Goal: Transaction & Acquisition: Purchase product/service

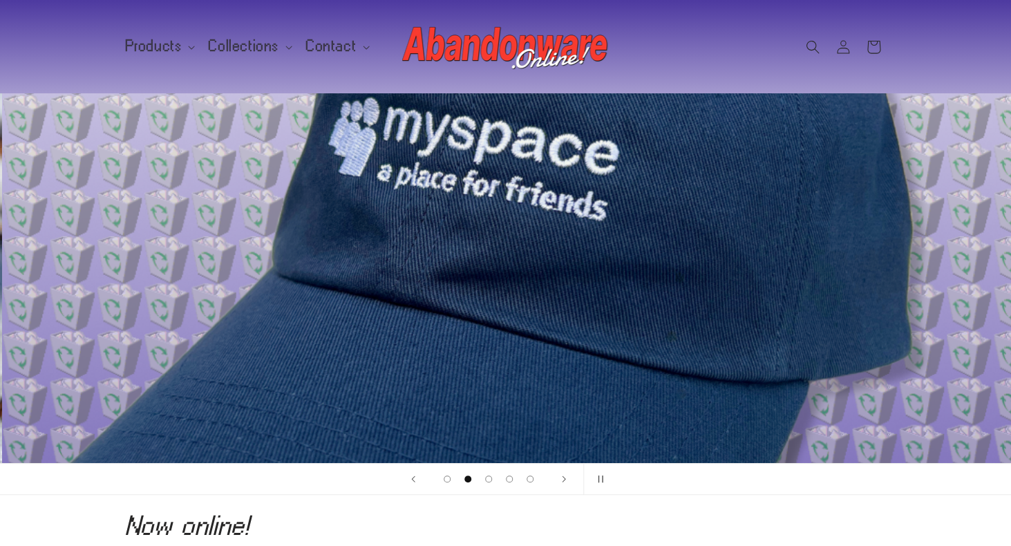
scroll to position [0, 1010]
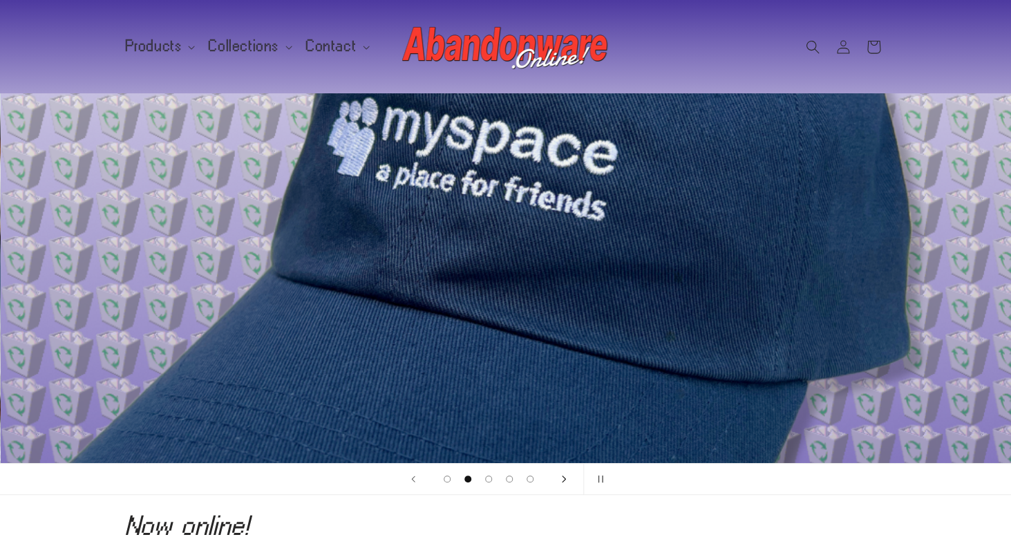
click at [562, 480] on icon "Next slide" at bounding box center [563, 479] width 5 height 8
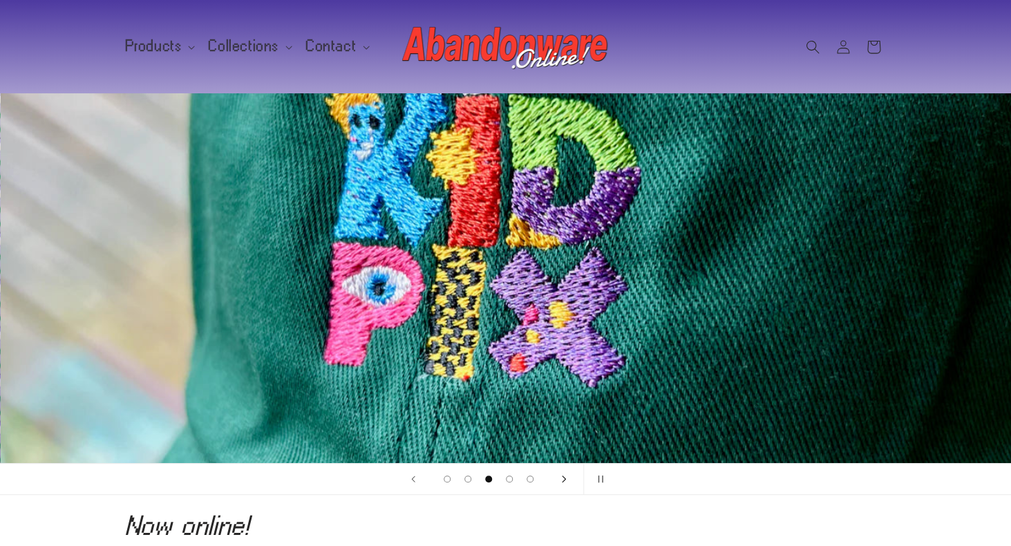
click at [562, 480] on icon "Next slide" at bounding box center [563, 479] width 5 height 8
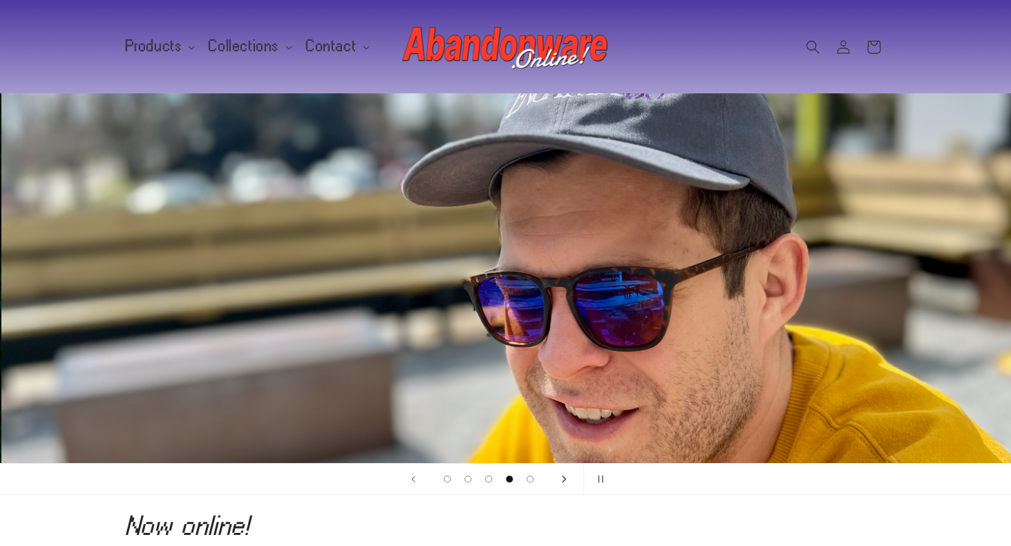
click at [562, 480] on icon "Next slide" at bounding box center [563, 479] width 5 height 8
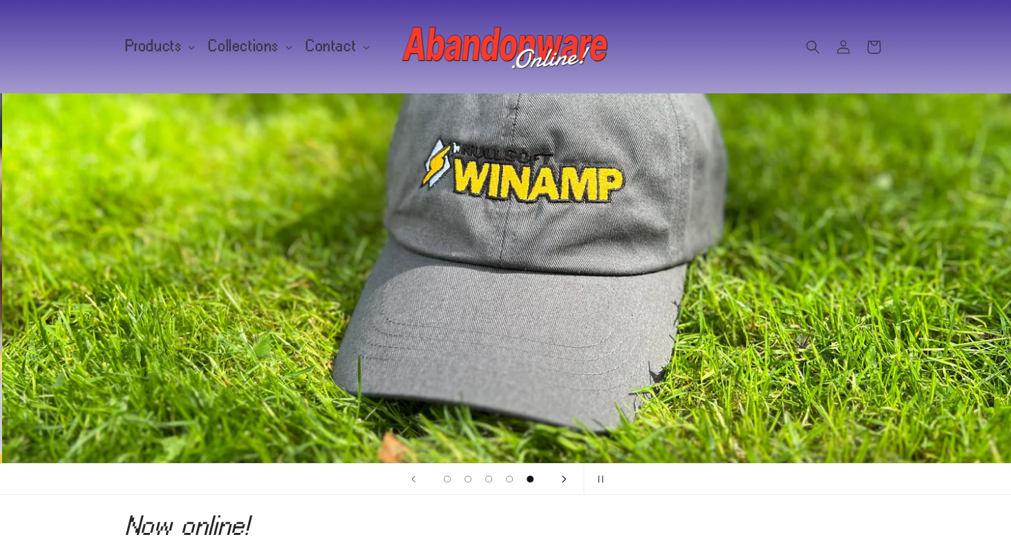
scroll to position [0, 4042]
click at [562, 480] on icon "Next slide" at bounding box center [563, 479] width 5 height 8
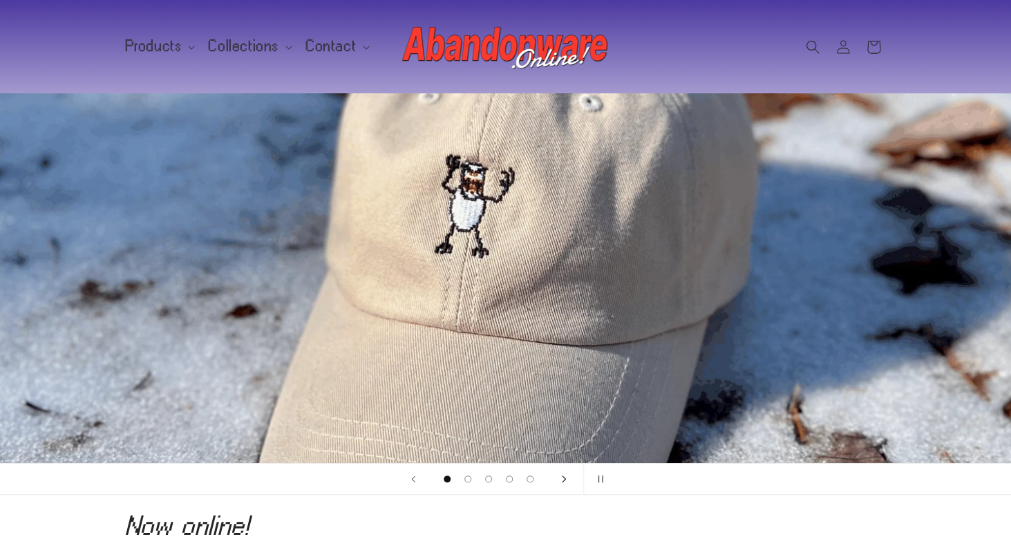
scroll to position [0, 0]
click at [562, 480] on icon "Next slide" at bounding box center [563, 479] width 5 height 8
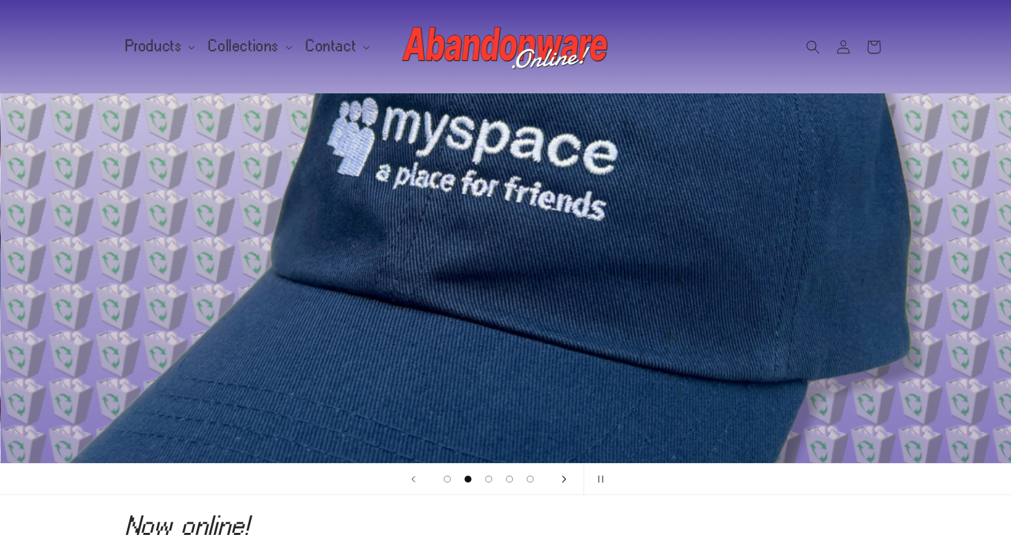
click at [562, 480] on icon "Next slide" at bounding box center [563, 479] width 5 height 8
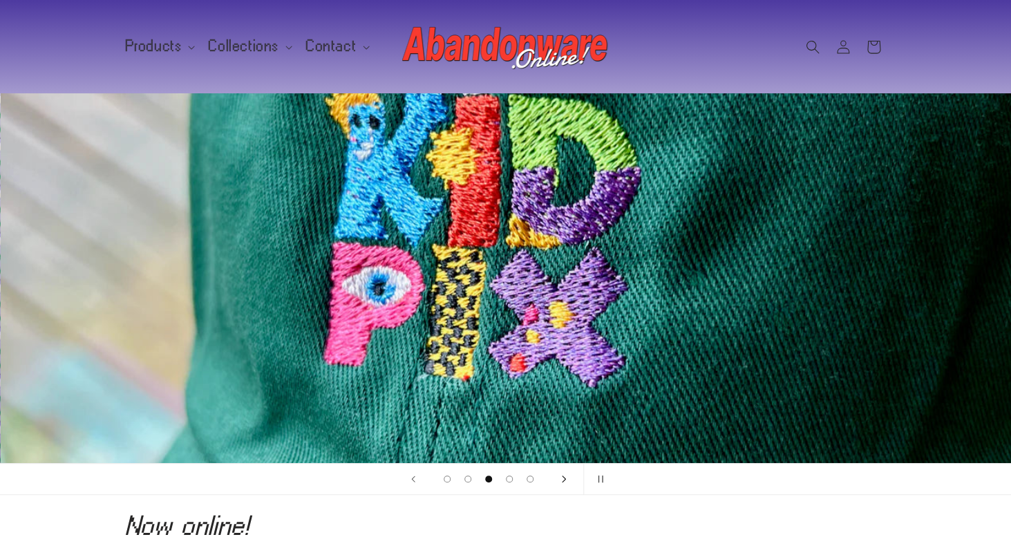
click at [562, 480] on icon "Next slide" at bounding box center [563, 479] width 5 height 8
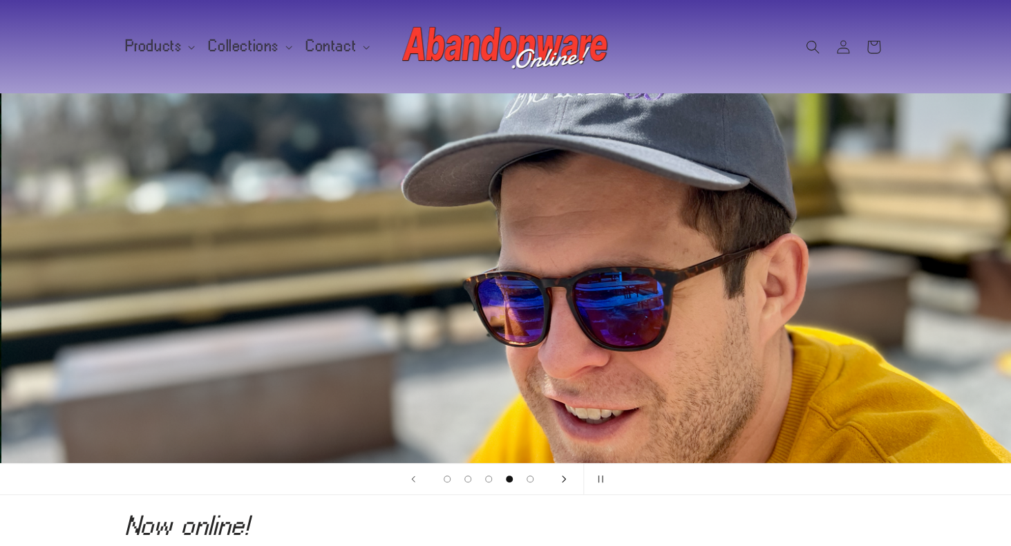
click at [562, 480] on icon "Next slide" at bounding box center [563, 479] width 5 height 8
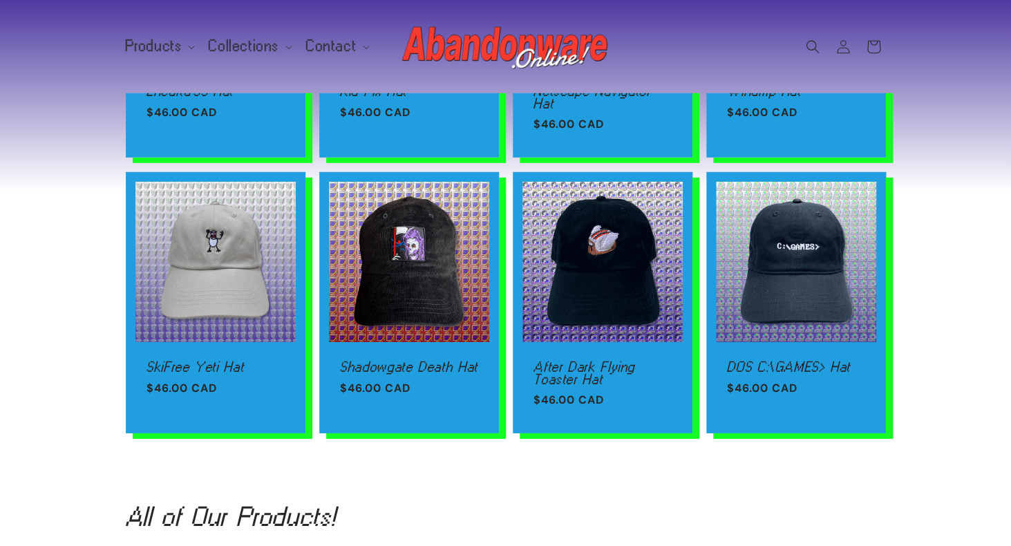
scroll to position [1242, 0]
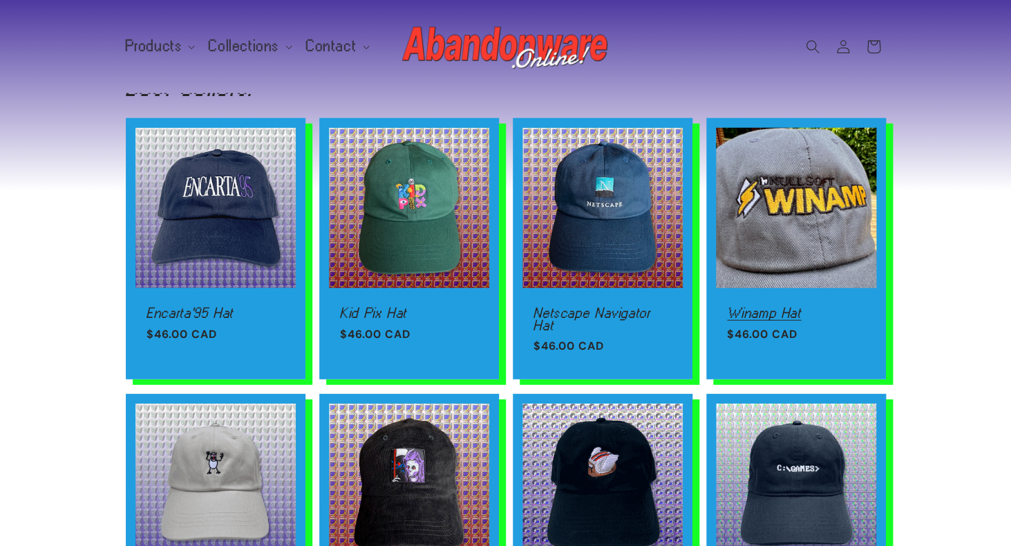
click at [753, 307] on link "Winamp Hat" at bounding box center [796, 313] width 138 height 12
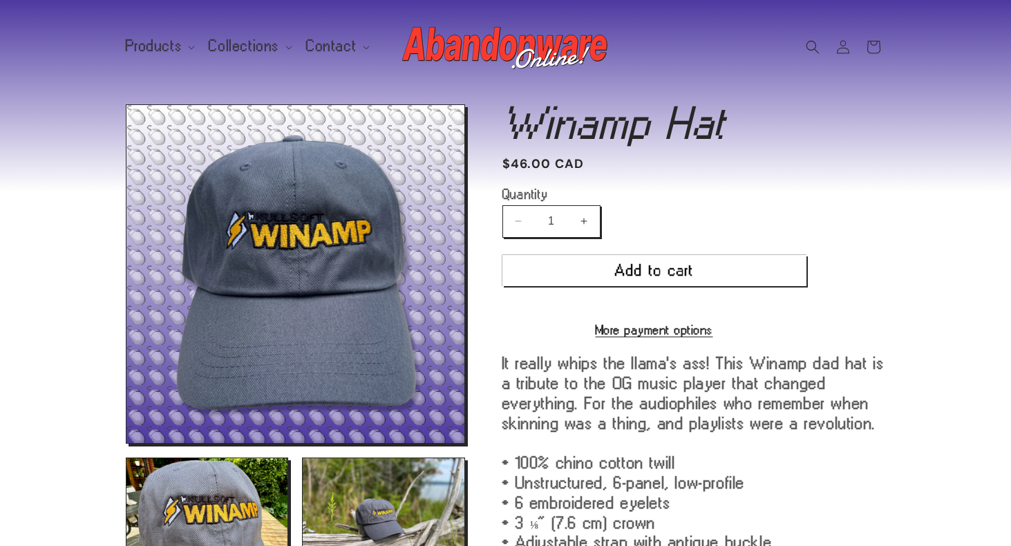
scroll to position [94, 0]
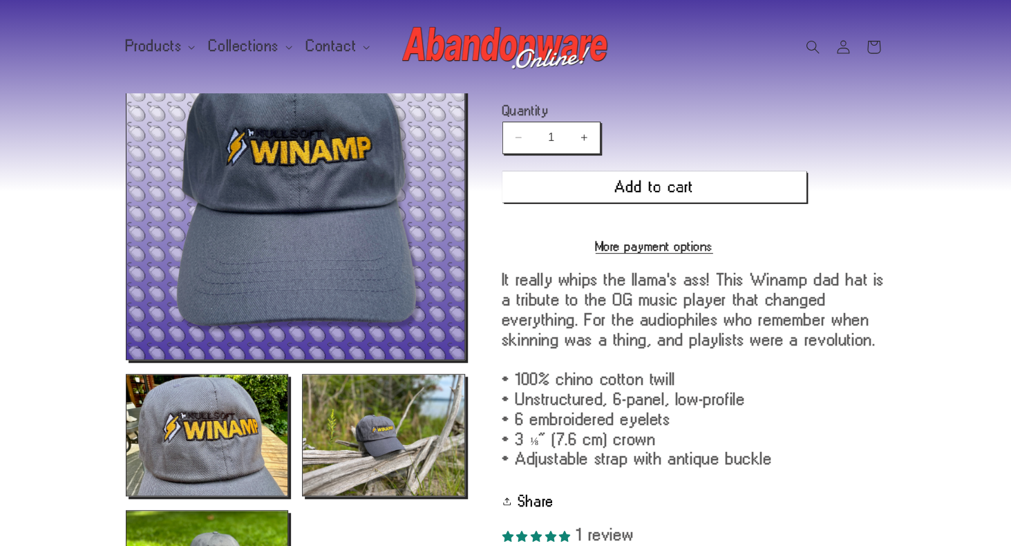
click at [583, 128] on button "Increase quantity for Winamp Hat" at bounding box center [584, 138] width 31 height 32
click at [508, 135] on button "Decrease quantity for Winamp Hat" at bounding box center [518, 138] width 31 height 32
click at [583, 142] on button "Increase quantity for Winamp Hat" at bounding box center [584, 138] width 31 height 32
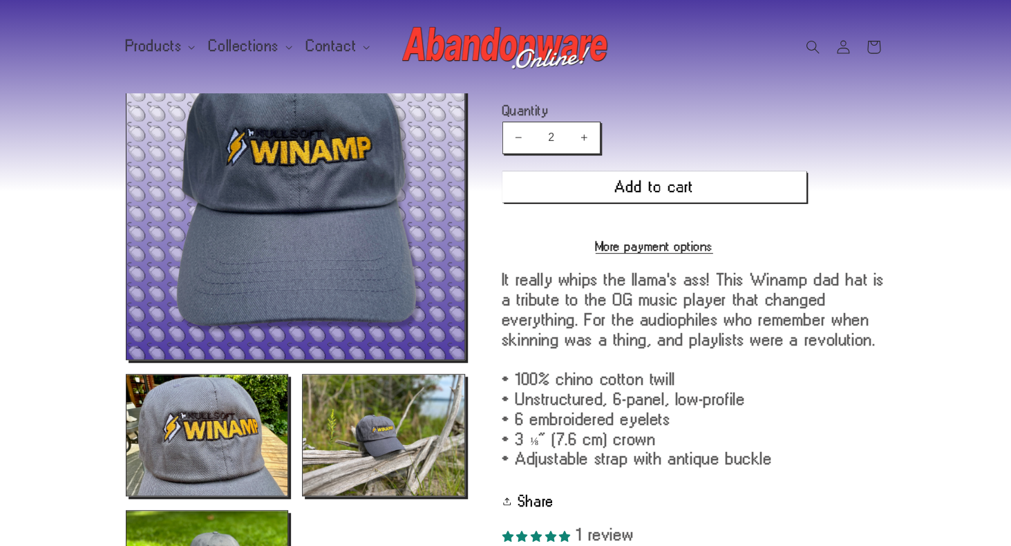
click at [509, 143] on button "Decrease quantity for Winamp Hat" at bounding box center [518, 138] width 31 height 32
type input "1"
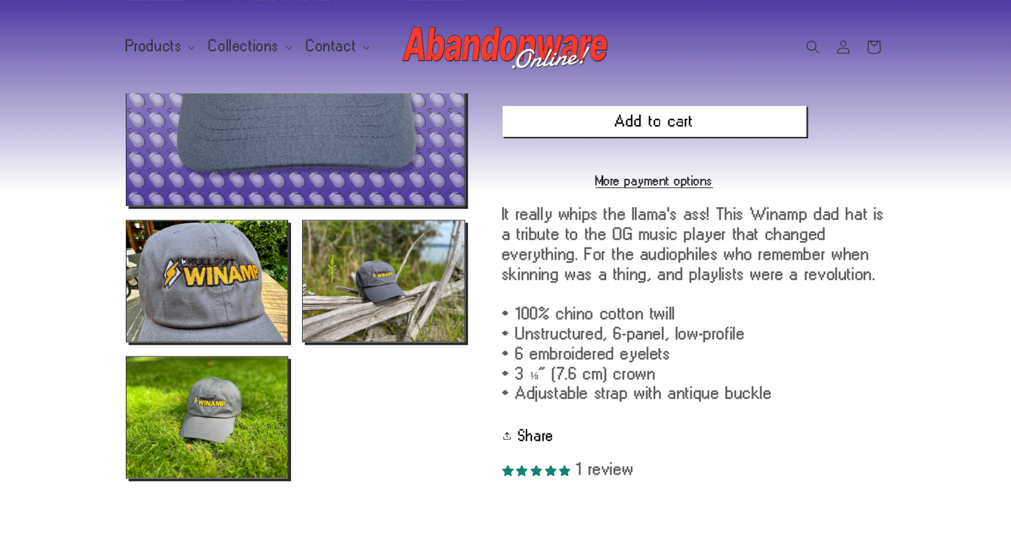
scroll to position [254, 0]
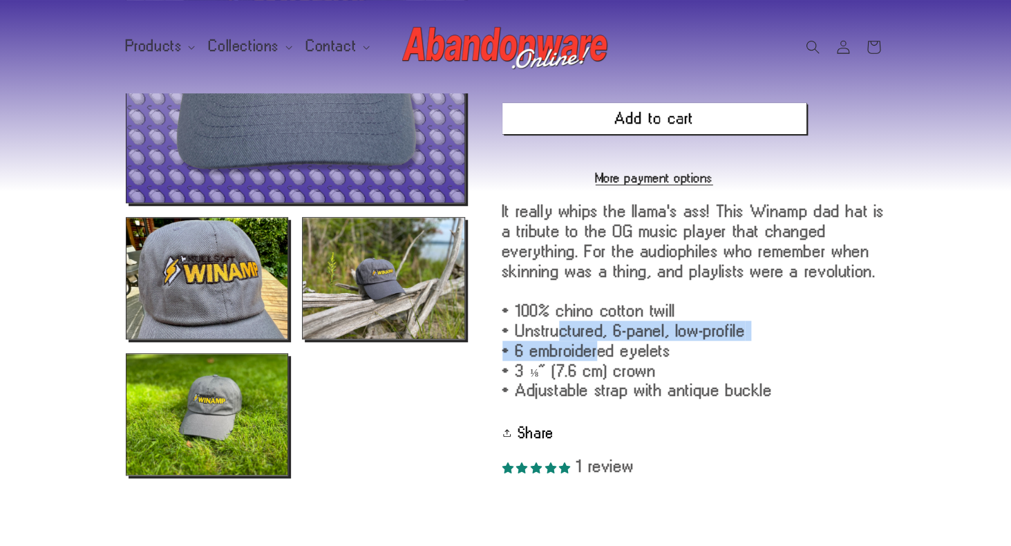
drag, startPoint x: 555, startPoint y: 322, endPoint x: 595, endPoint y: 341, distance: 44.5
click at [595, 341] on div "It really whips the llama's ass! This Winamp dad hat is a tribute to the OG mus…" at bounding box center [694, 300] width 384 height 199
click at [126, 339] on button "Open media 2 in modal" at bounding box center [126, 339] width 0 height 0
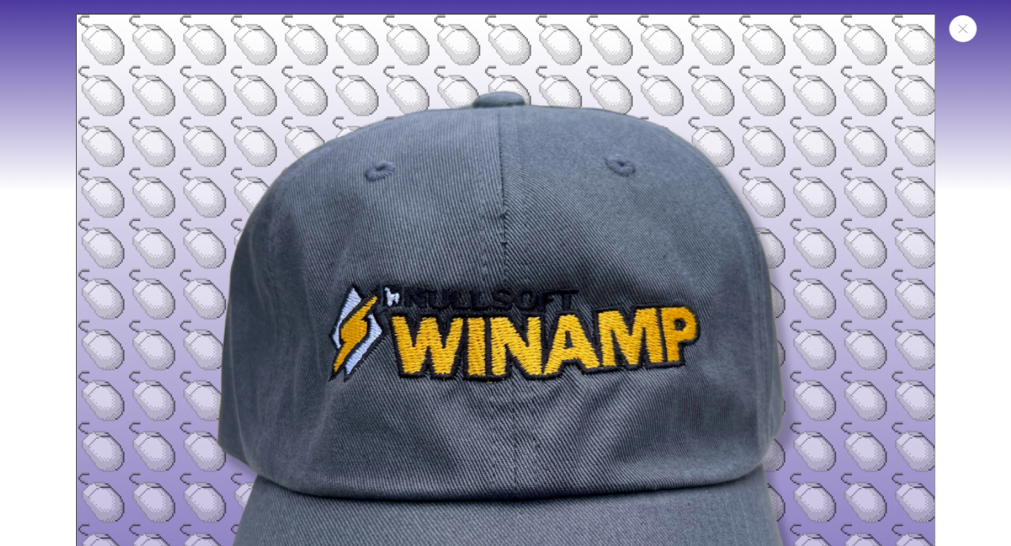
scroll to position [882, 0]
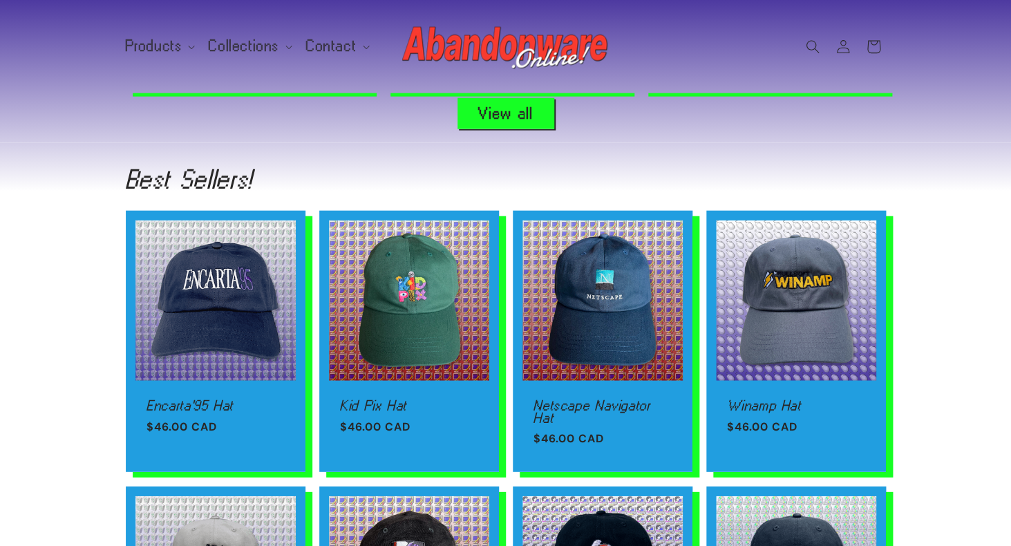
scroll to position [1087, 0]
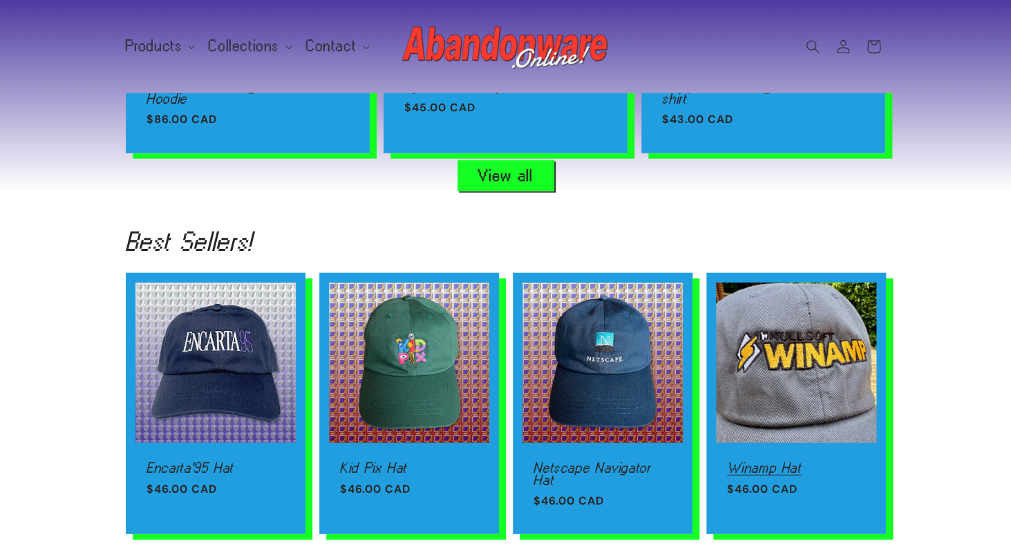
click at [817, 462] on link "Winamp Hat" at bounding box center [796, 468] width 138 height 12
